Goal: Information Seeking & Learning: Learn about a topic

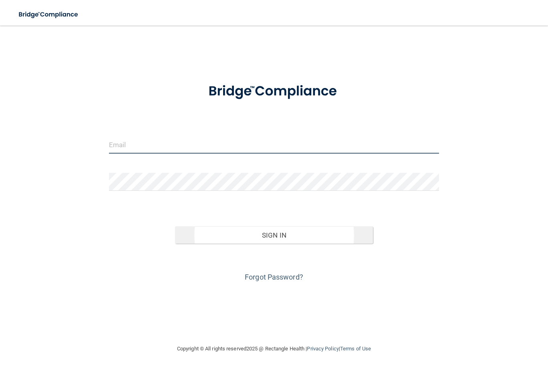
type input "[EMAIL_ADDRESS][DOMAIN_NAME]"
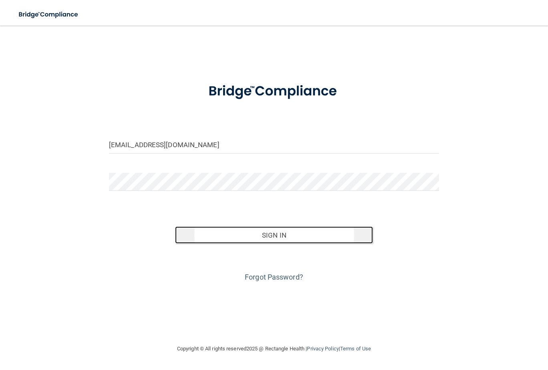
click at [254, 233] on button "Sign In" at bounding box center [274, 236] width 198 height 18
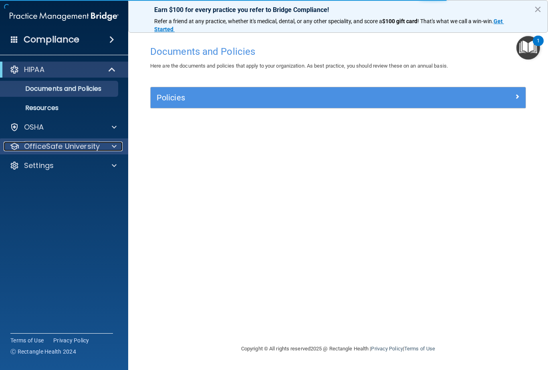
click at [75, 148] on p "OfficeSafe University" at bounding box center [62, 147] width 76 height 10
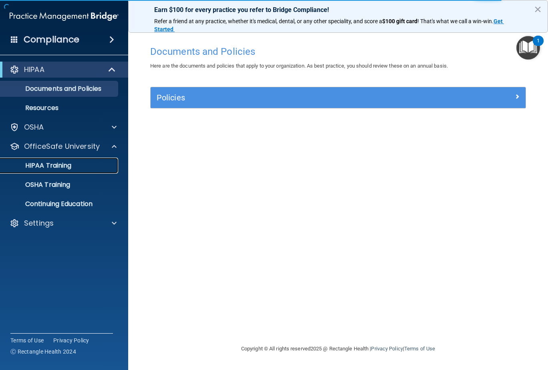
click at [56, 167] on p "HIPAA Training" at bounding box center [38, 166] width 66 height 8
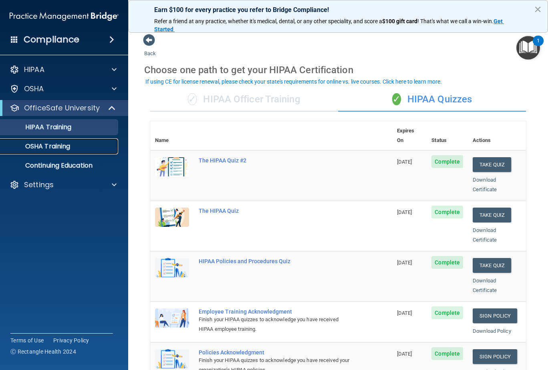
click at [55, 146] on p "OSHA Training" at bounding box center [37, 147] width 65 height 8
